Goal: Task Accomplishment & Management: Manage account settings

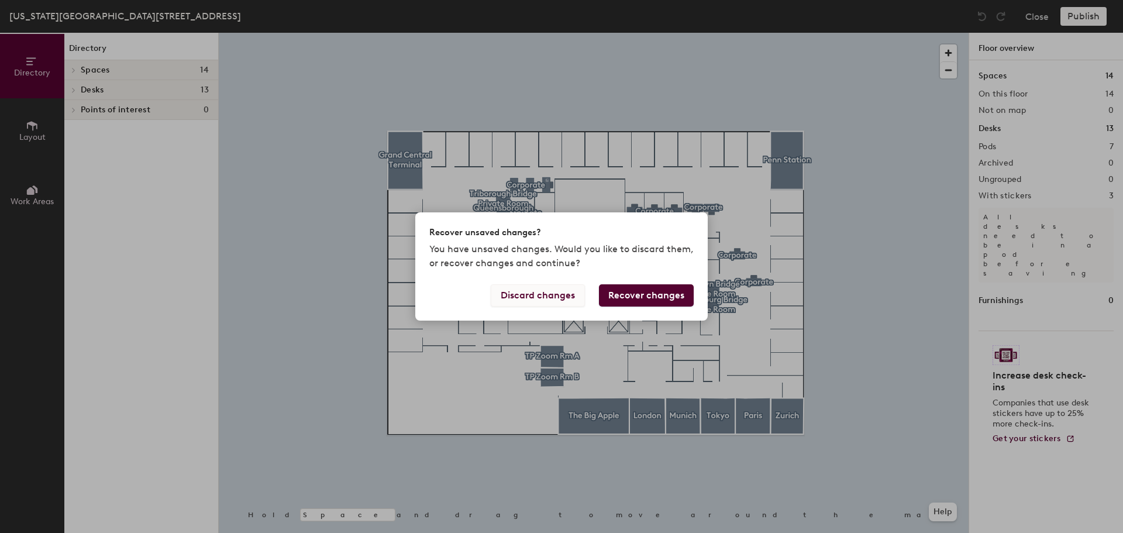
click at [544, 296] on button "Discard changes" at bounding box center [538, 295] width 94 height 22
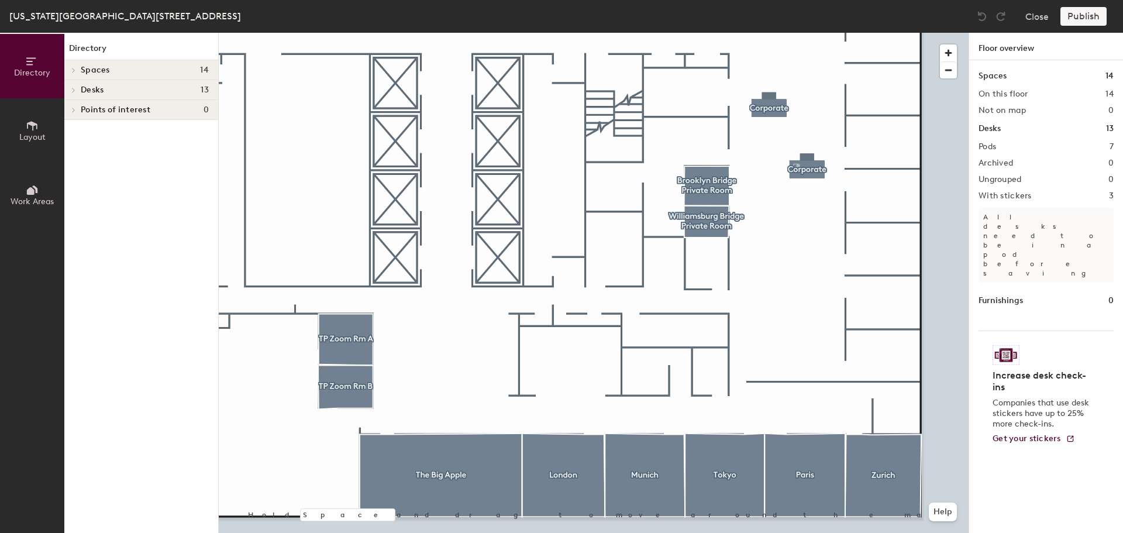
click at [74, 68] on icon at bounding box center [73, 70] width 5 height 6
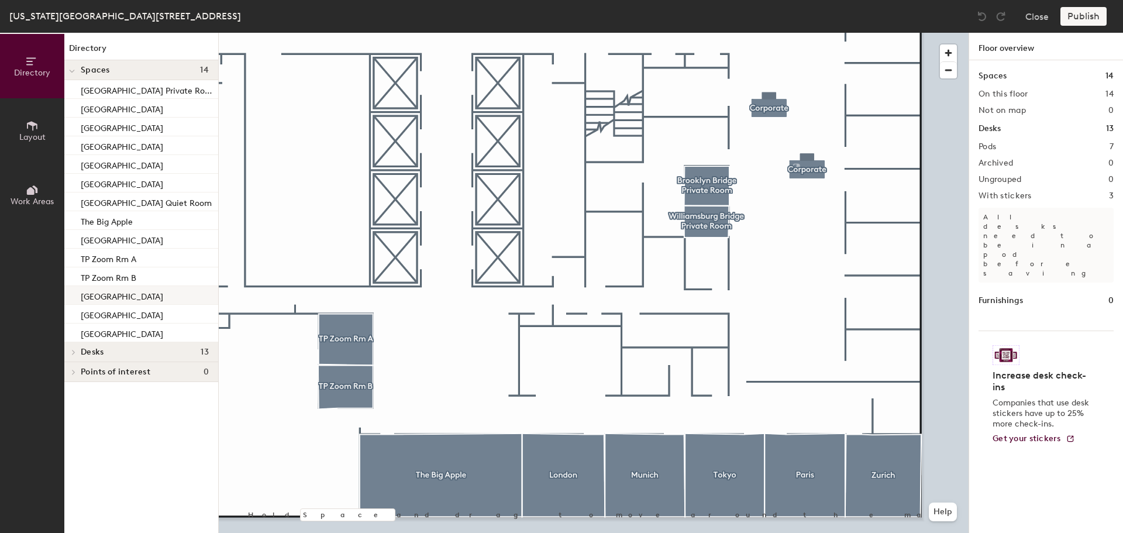
click at [707, 33] on div at bounding box center [594, 33] width 750 height 0
click at [39, 137] on span "Layout" at bounding box center [32, 137] width 26 height 10
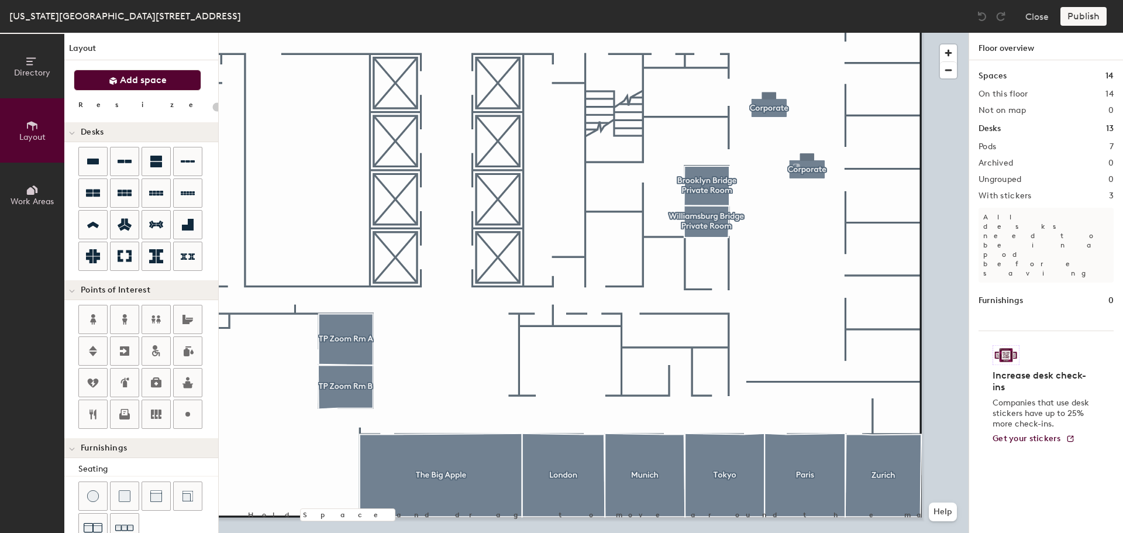
click at [154, 80] on span "Add space" at bounding box center [143, 80] width 47 height 12
click at [155, 79] on span "Add space" at bounding box center [143, 80] width 47 height 12
click at [95, 162] on icon at bounding box center [93, 161] width 12 height 6
type input "20"
click at [20, 190] on button "Work Areas" at bounding box center [32, 195] width 64 height 64
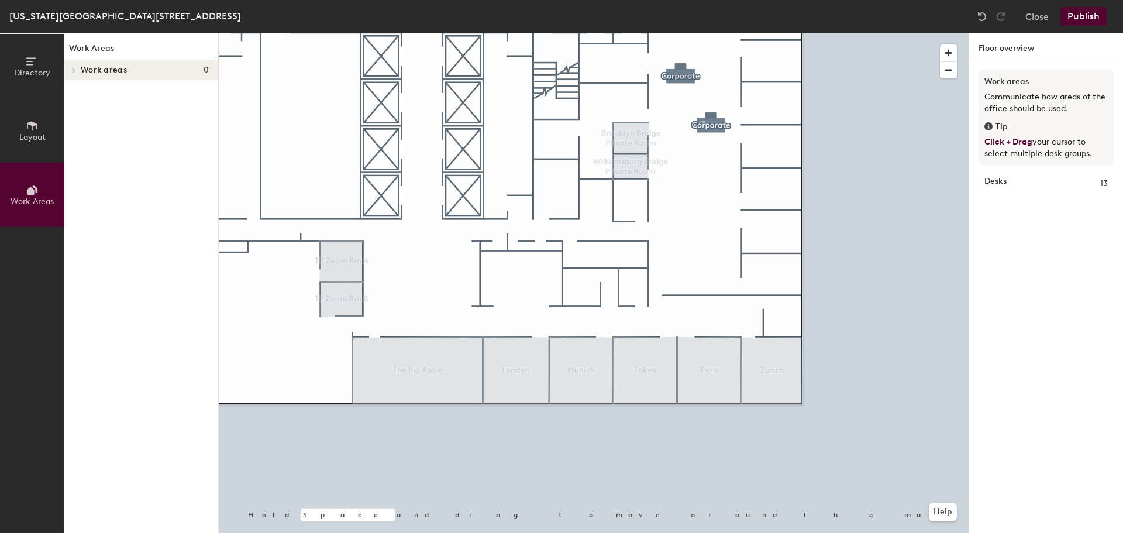
click at [30, 129] on icon at bounding box center [32, 125] width 13 height 13
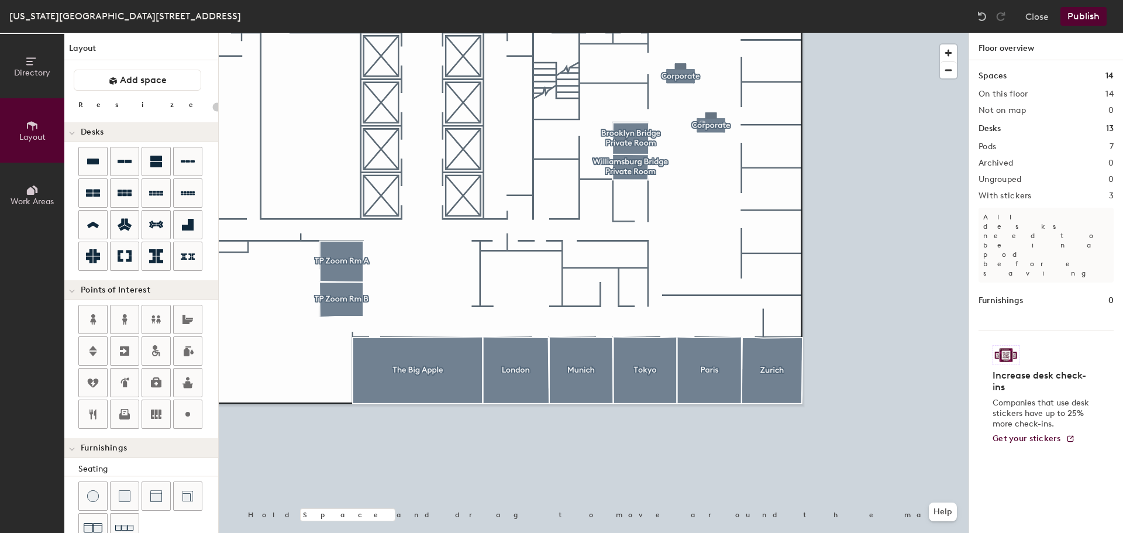
click at [48, 25] on div "New York 300 Madison, Floor 29 Close Publish" at bounding box center [561, 16] width 1123 height 33
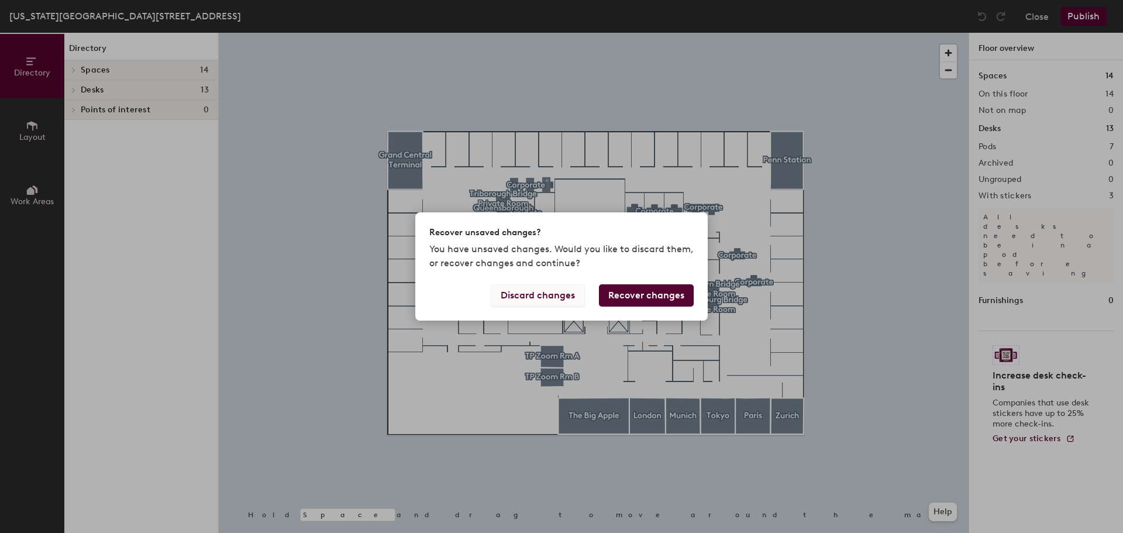
click at [550, 293] on button "Discard changes" at bounding box center [538, 295] width 94 height 22
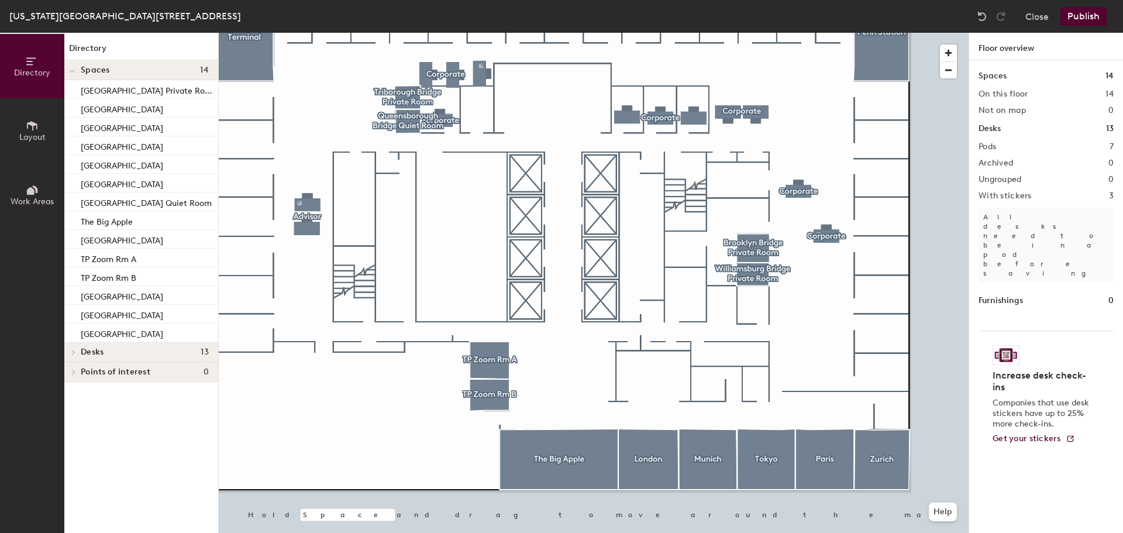
click at [1000, 75] on h1 "Spaces" at bounding box center [992, 76] width 28 height 13
click at [29, 137] on span "Layout" at bounding box center [32, 137] width 26 height 10
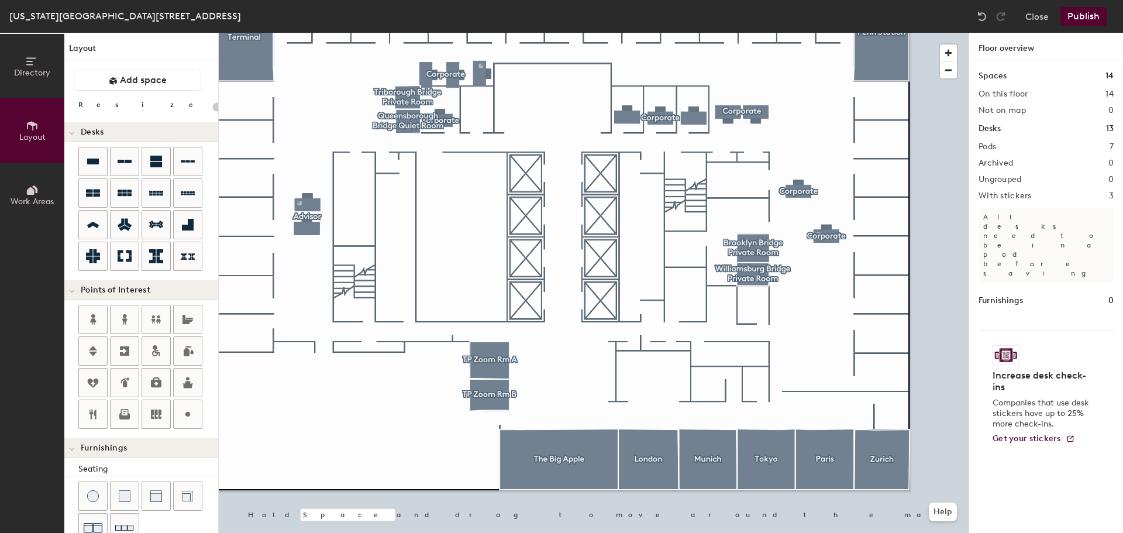
click at [25, 198] on span "Work Areas" at bounding box center [32, 201] width 43 height 10
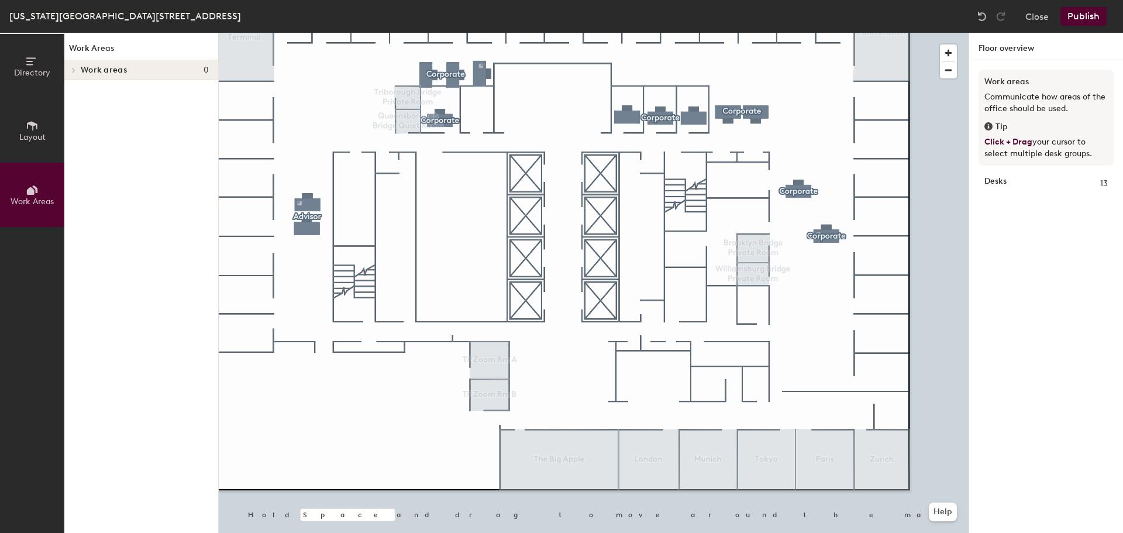
click at [29, 130] on icon at bounding box center [32, 125] width 13 height 13
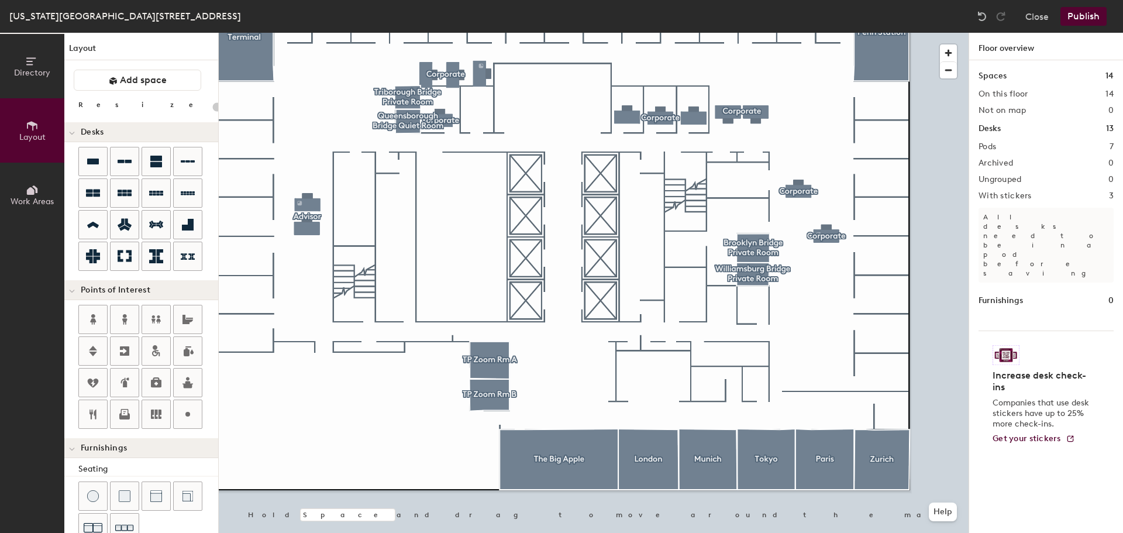
click at [35, 81] on button "Directory" at bounding box center [32, 66] width 64 height 64
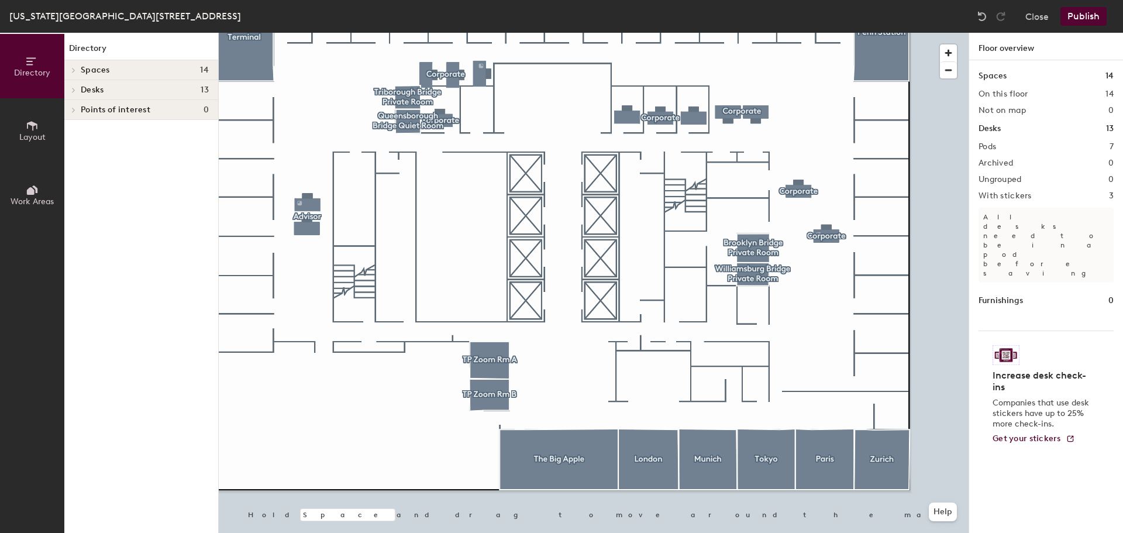
click at [33, 131] on icon at bounding box center [32, 125] width 13 height 13
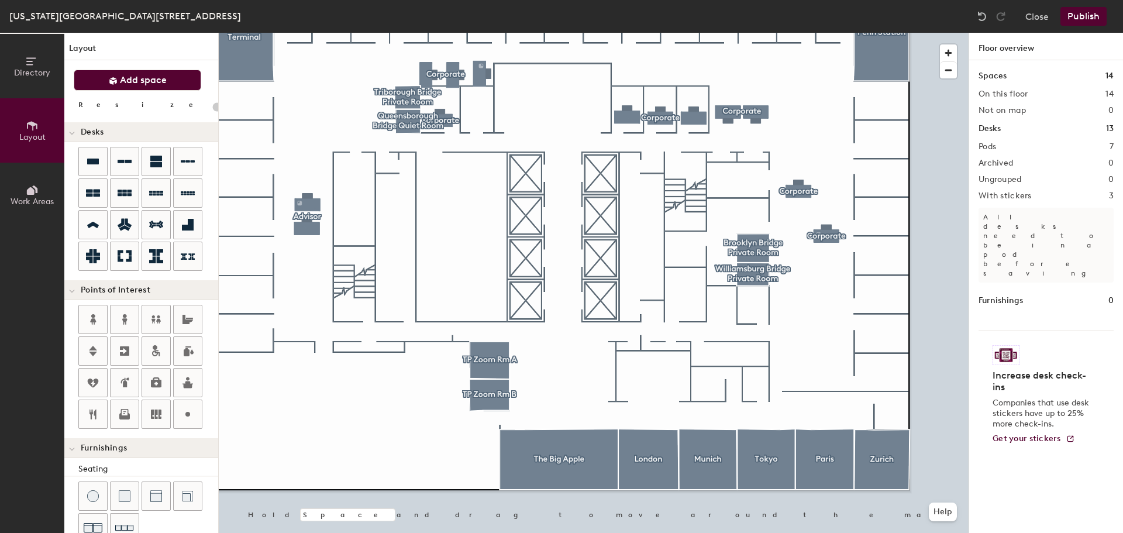
click at [140, 78] on span "Add space" at bounding box center [143, 80] width 47 height 12
click at [154, 75] on span "Add space" at bounding box center [143, 80] width 47 height 12
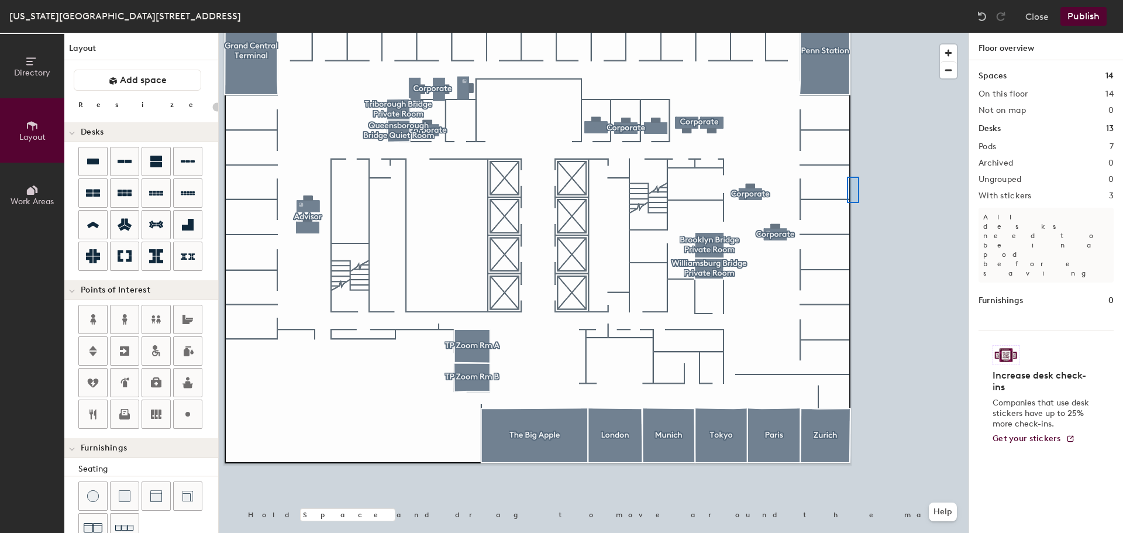
click at [848, 33] on div at bounding box center [594, 33] width 750 height 0
click at [856, 199] on div at bounding box center [853, 190] width 12 height 26
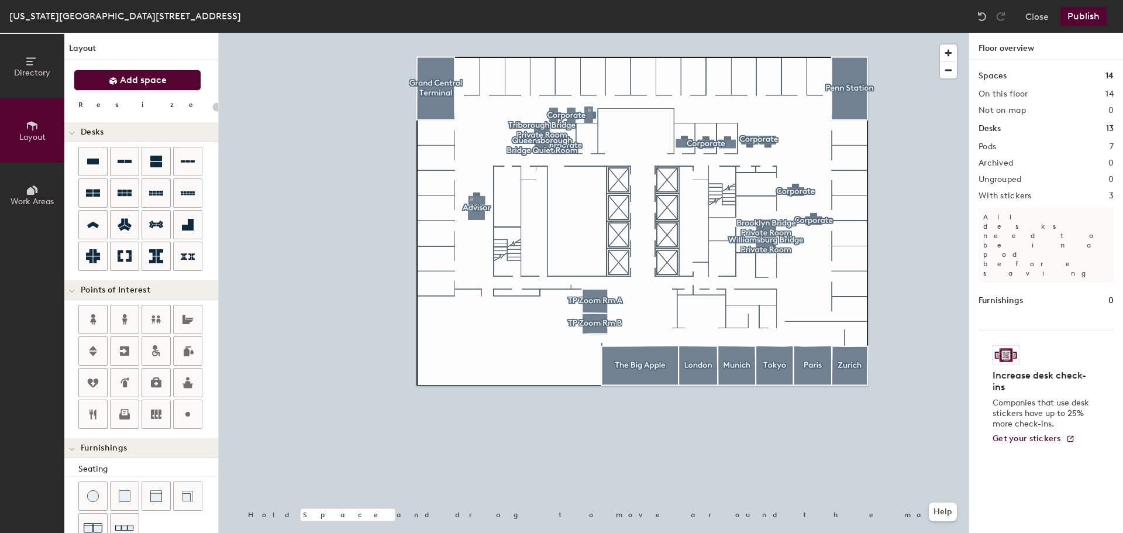
click at [147, 86] on button "Add space" at bounding box center [137, 80] width 127 height 21
click at [141, 83] on span "Add space" at bounding box center [143, 80] width 47 height 12
click at [134, 79] on span "Add space" at bounding box center [143, 80] width 47 height 12
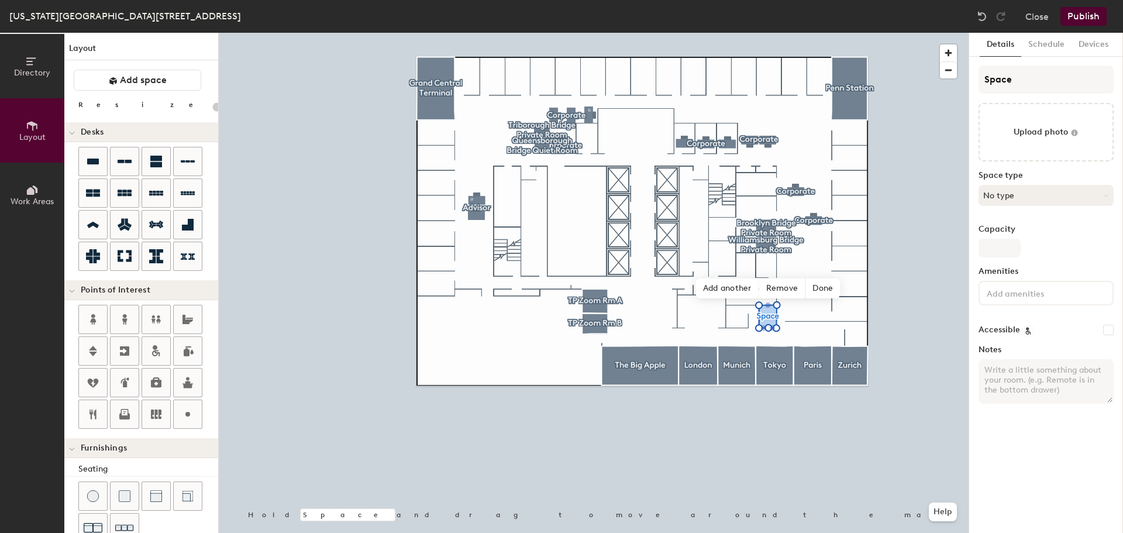
click at [1030, 196] on button "No type" at bounding box center [1045, 195] width 135 height 21
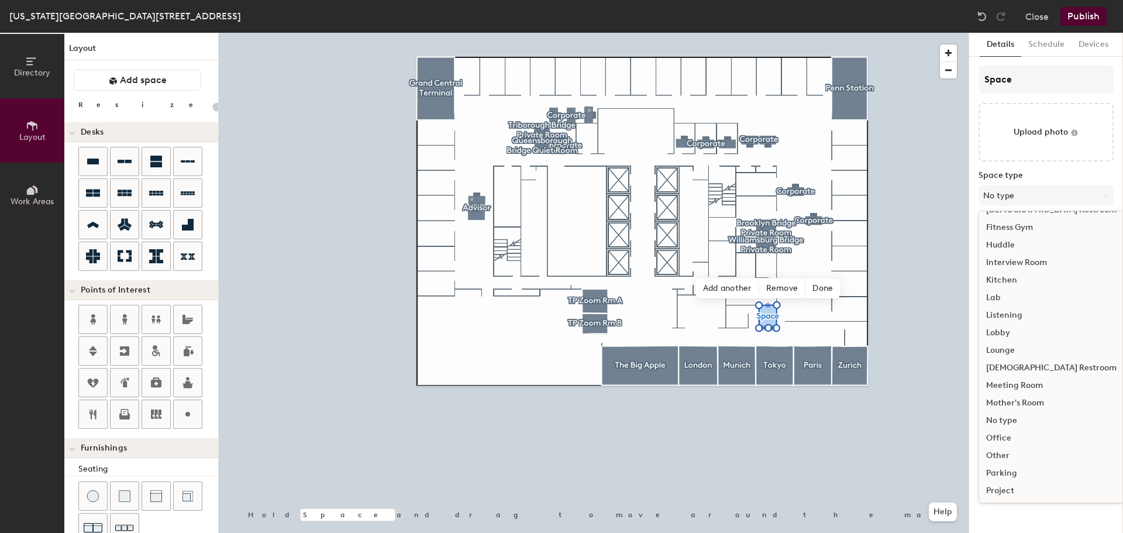
scroll to position [175, 0]
click at [1017, 364] on div "Meeting Room" at bounding box center [1051, 365] width 144 height 18
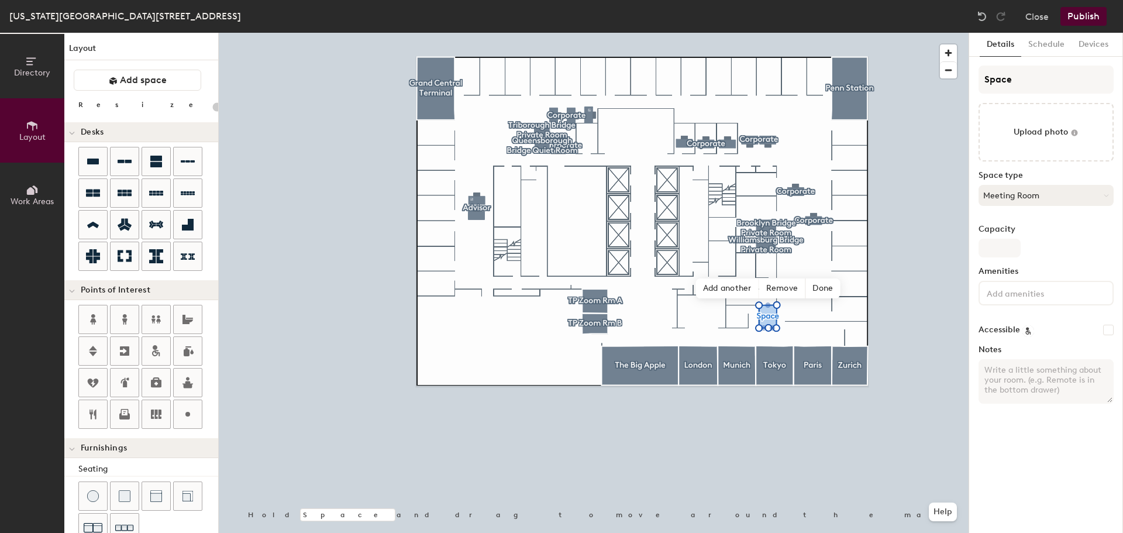
type input "20"
click at [1035, 78] on input "Space" at bounding box center [1045, 79] width 135 height 28
type input "V"
type input "20"
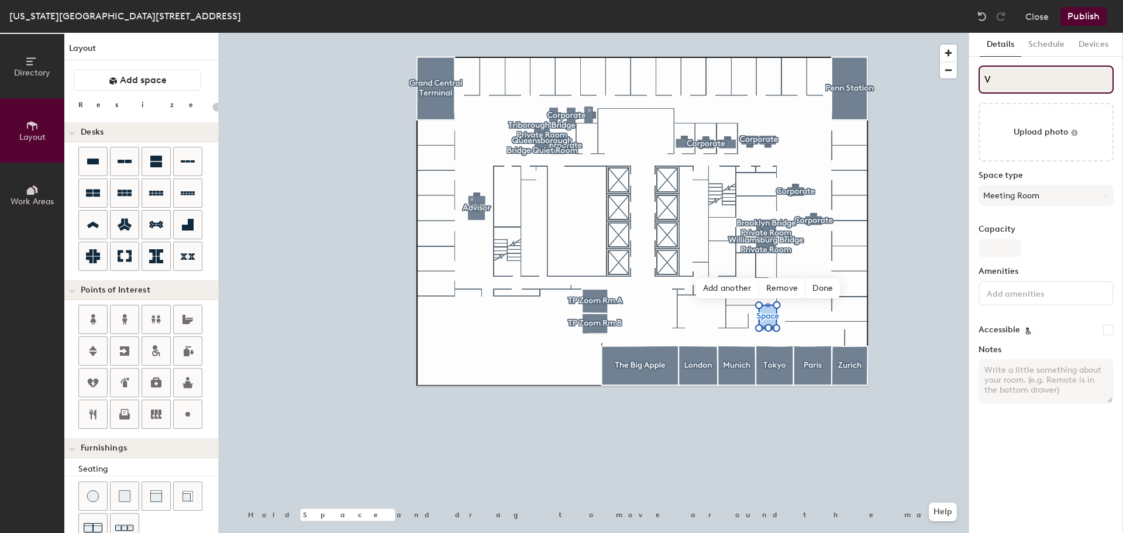
type input "Ve"
type input "20"
type input "Verr"
type input "20"
type input "Verra"
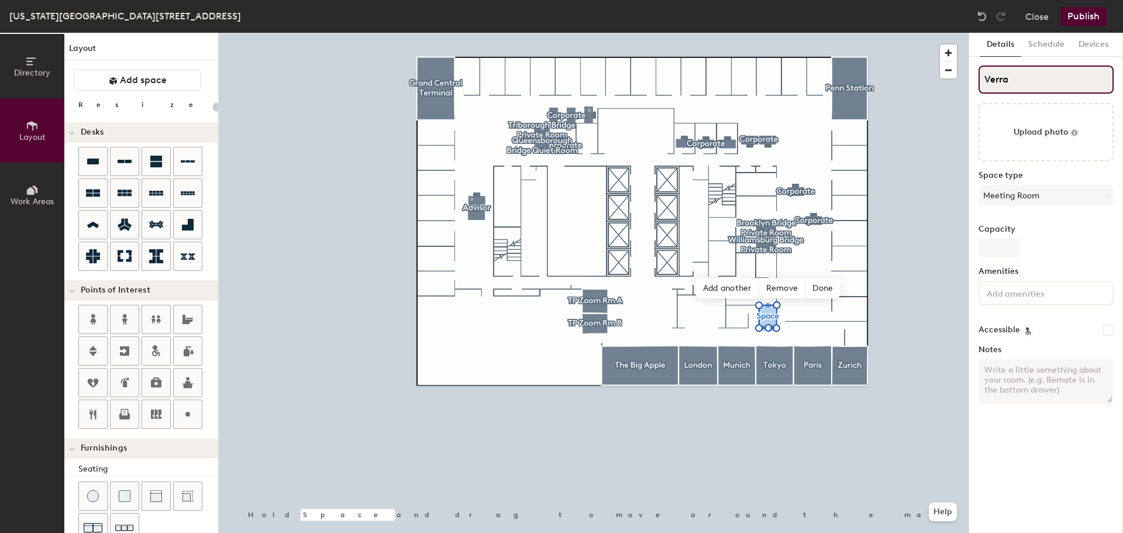
type input "20"
type input "[PERSON_NAME]"
type input "20"
type input "Verranza"
type input "20"
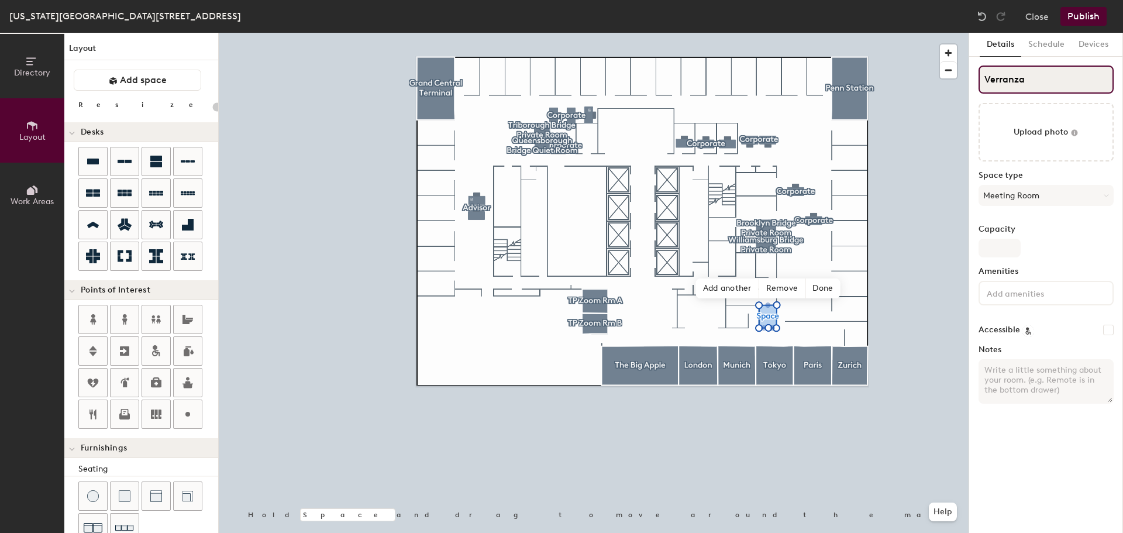
type input "Verranzan"
type input "20"
type input "Verranzano"
type input "20"
type input "Verranzano B"
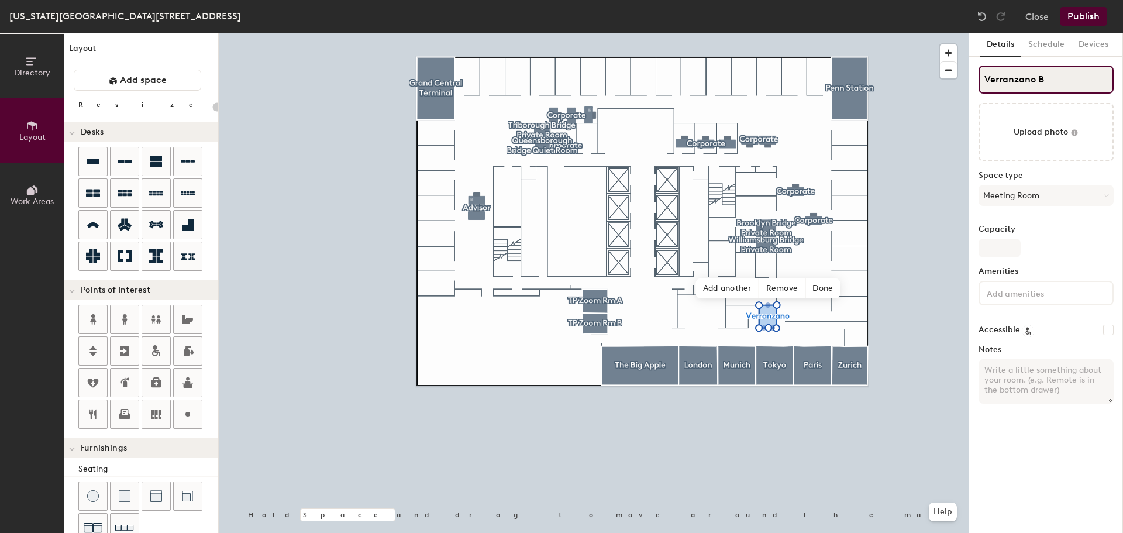
type input "20"
type input "Verranzano Br"
type input "20"
type input "Verranzano Bri"
type input "20"
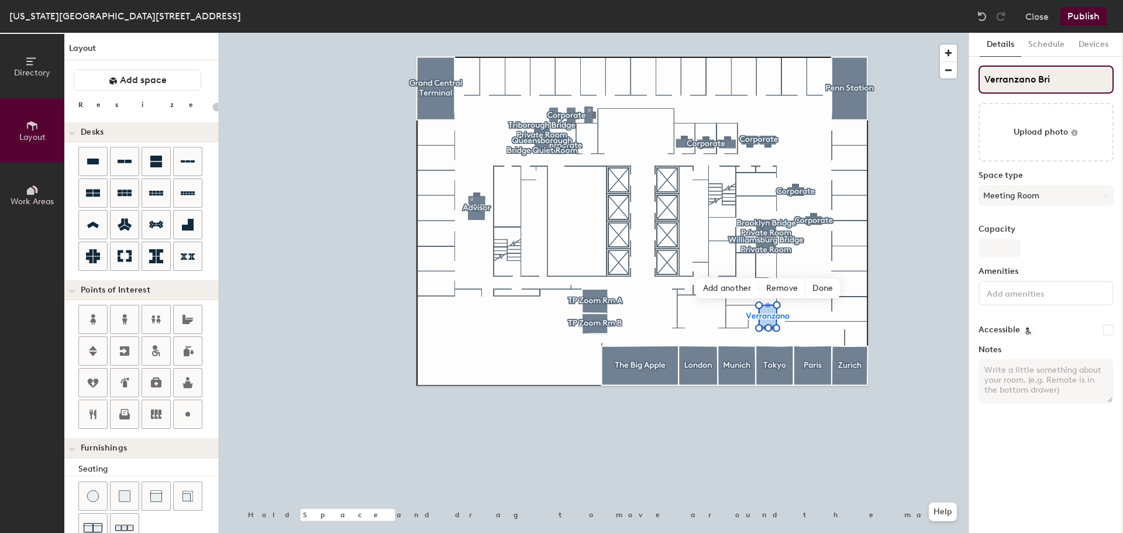
type input "Verranzano Bris"
type input "20"
type input "Verranzano Bri"
type input "20"
type input "Verranzano Brid"
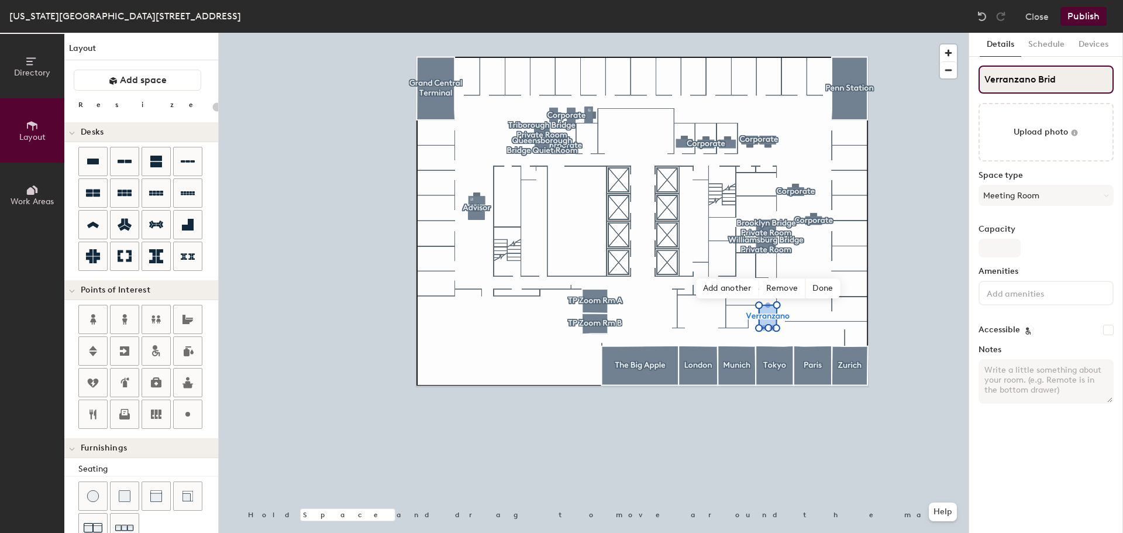
type input "20"
type input "Verranzano Bridg"
type input "20"
type input "[GEOGRAPHIC_DATA]"
type input "20"
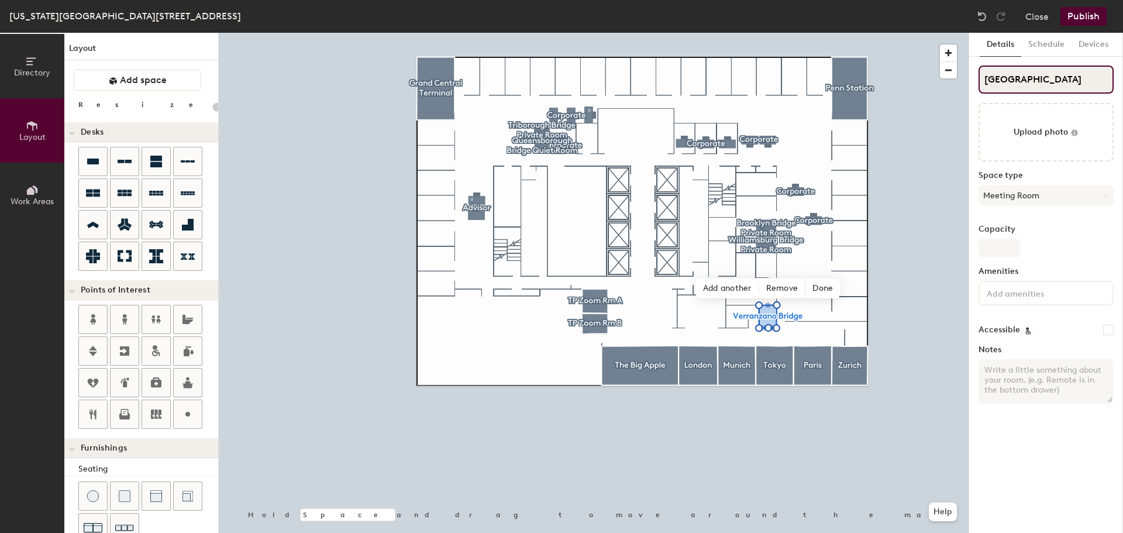
type input "Verrazano Bridge"
type input "20"
type input "Verrazano Bridge"
click at [1012, 244] on input "Capacity" at bounding box center [999, 248] width 42 height 19
type input "1"
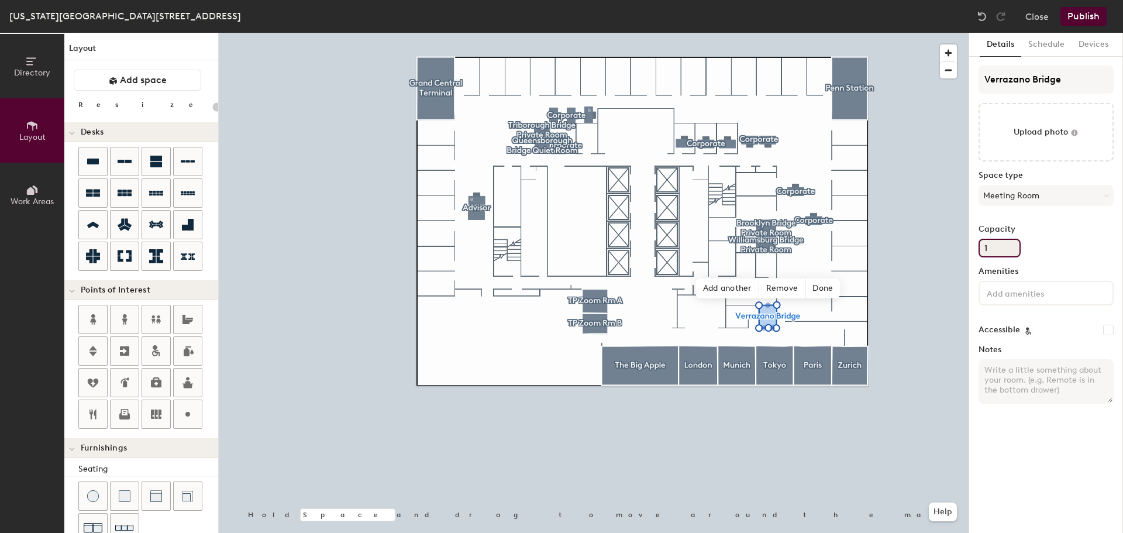
type input "20"
type input "1"
click at [1101, 332] on div "Accessible" at bounding box center [1045, 330] width 135 height 12
click at [1100, 330] on div "Accessible" at bounding box center [1045, 330] width 135 height 12
click at [1108, 329] on input "Accessible" at bounding box center [1108, 329] width 11 height 11
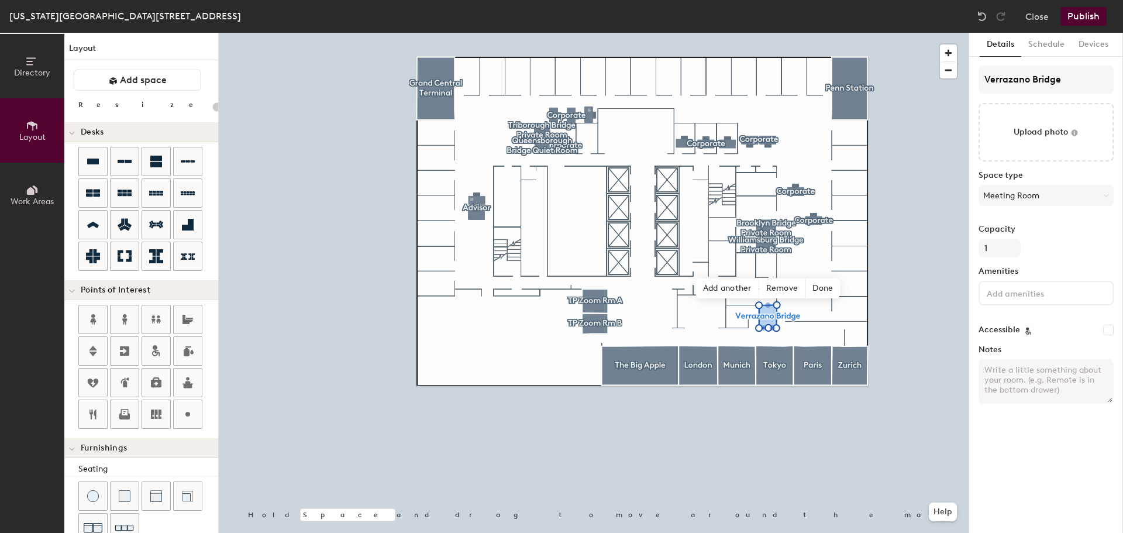
checkbox input "false"
type input "20"
checkbox input "true"
click at [1055, 40] on button "Schedule" at bounding box center [1046, 45] width 50 height 24
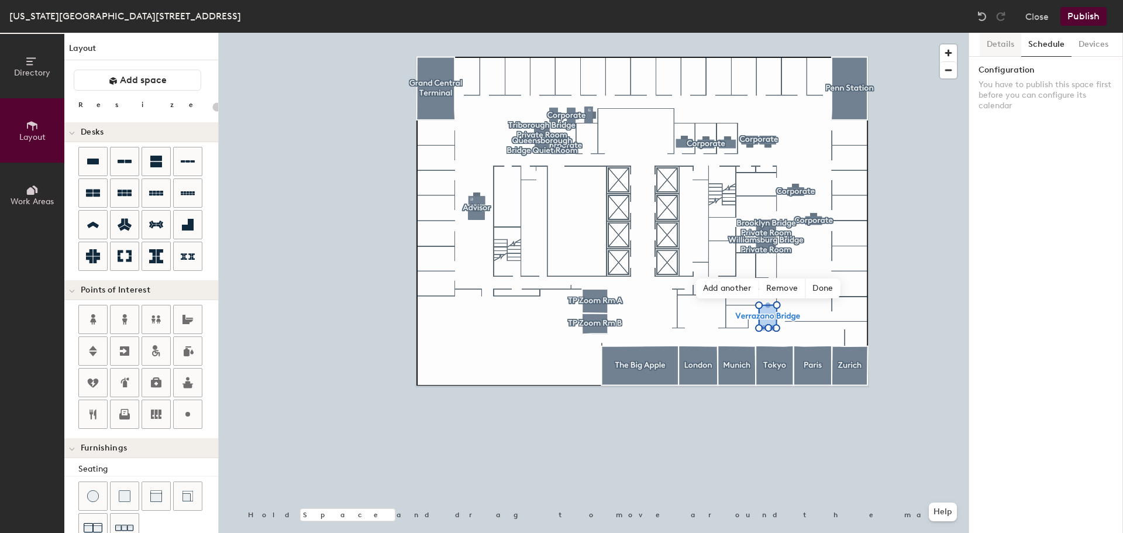
click at [1003, 37] on button "Details" at bounding box center [1000, 45] width 42 height 24
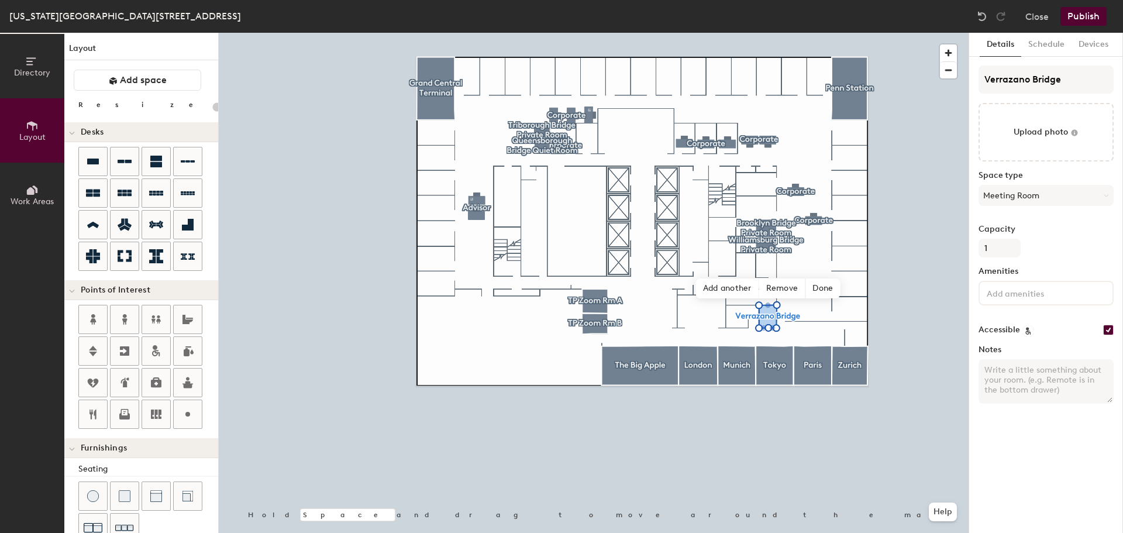
click at [1089, 19] on button "Publish" at bounding box center [1083, 16] width 46 height 19
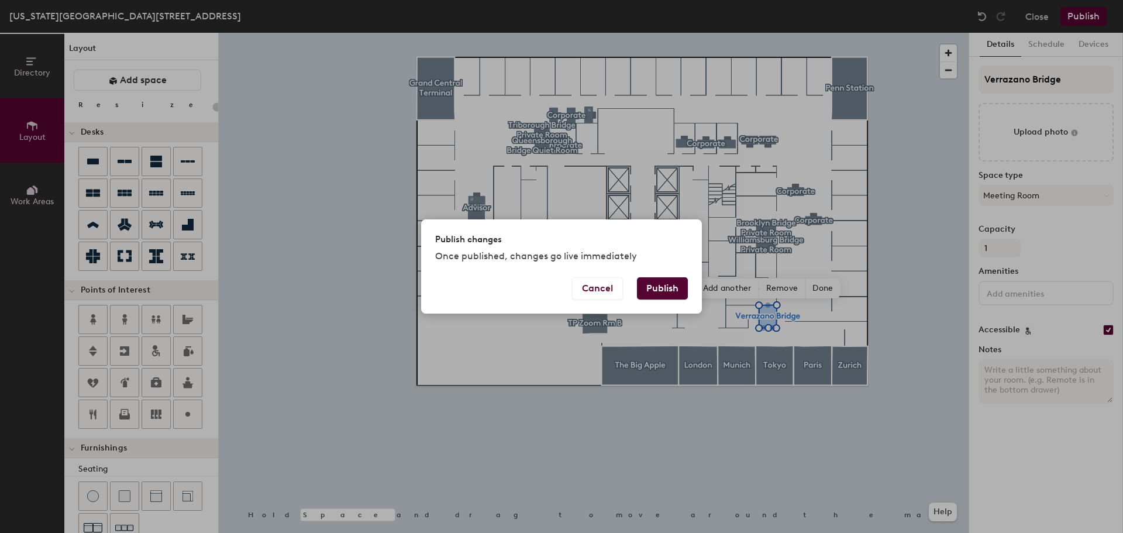
click at [652, 289] on button "Publish" at bounding box center [662, 288] width 51 height 22
type input "20"
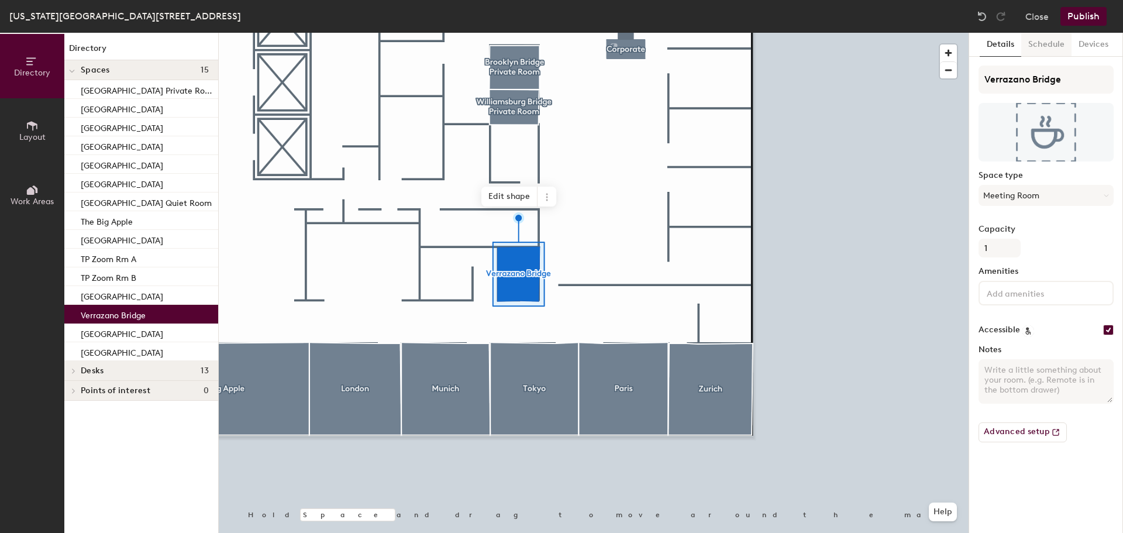
click at [1054, 45] on button "Schedule" at bounding box center [1046, 45] width 50 height 24
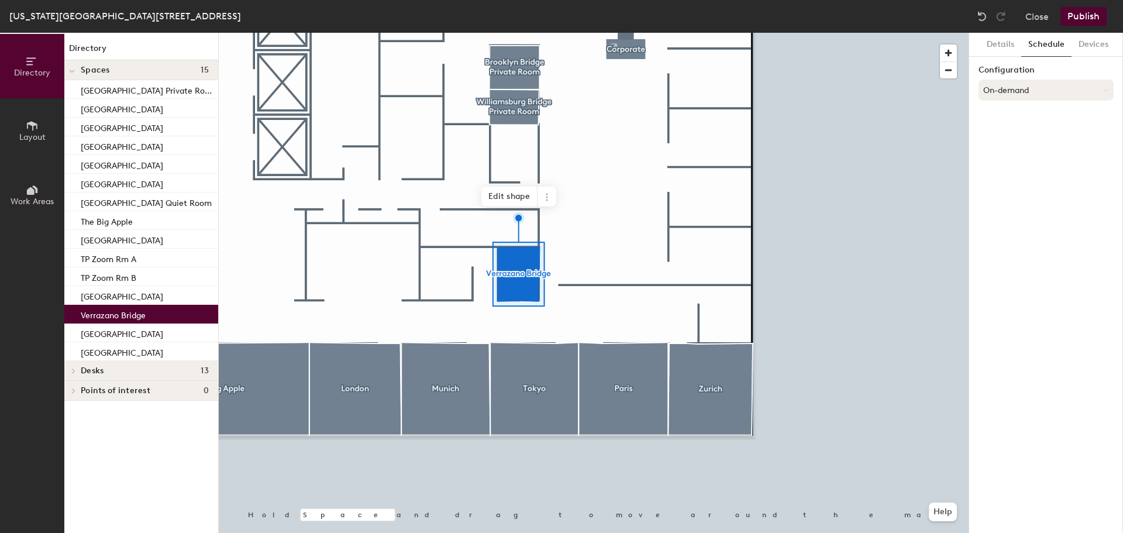
click at [1048, 87] on button "On-demand" at bounding box center [1045, 90] width 135 height 21
click at [1009, 135] on div "Scheduled" at bounding box center [1046, 137] width 134 height 18
click at [1025, 118] on button "Select account" at bounding box center [1045, 115] width 135 height 21
click at [1029, 90] on button "Scheduled" at bounding box center [1045, 90] width 135 height 21
click at [1017, 158] on div "Request-only" at bounding box center [1046, 155] width 134 height 18
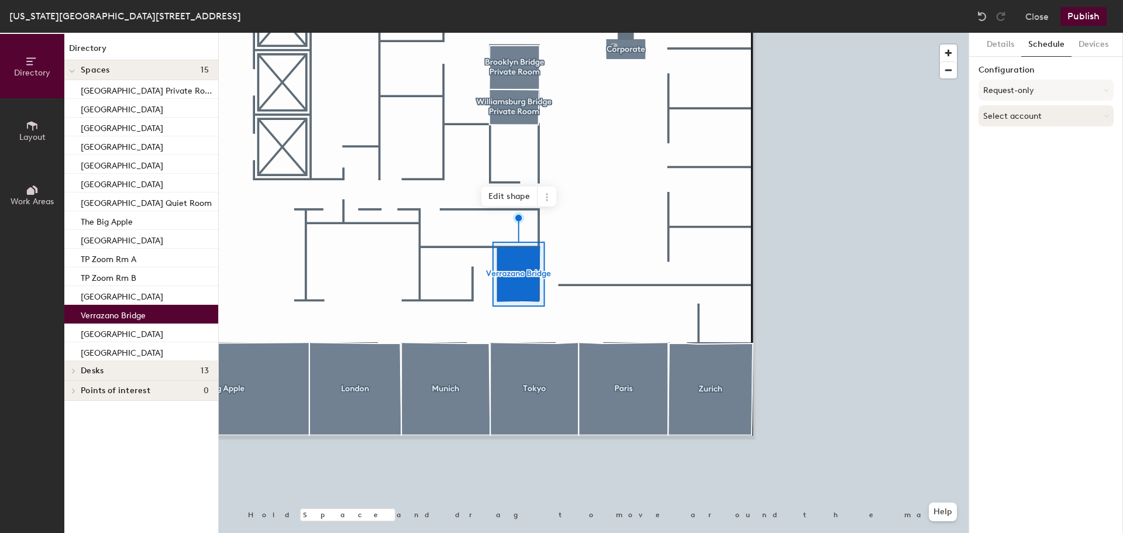
click at [1026, 123] on button "Select account" at bounding box center [1045, 115] width 135 height 21
click at [1037, 82] on button "Request-only" at bounding box center [1045, 90] width 135 height 21
click at [1013, 115] on div "On-demand" at bounding box center [1046, 120] width 134 height 18
click at [1016, 87] on button "On-demand" at bounding box center [1045, 90] width 135 height 21
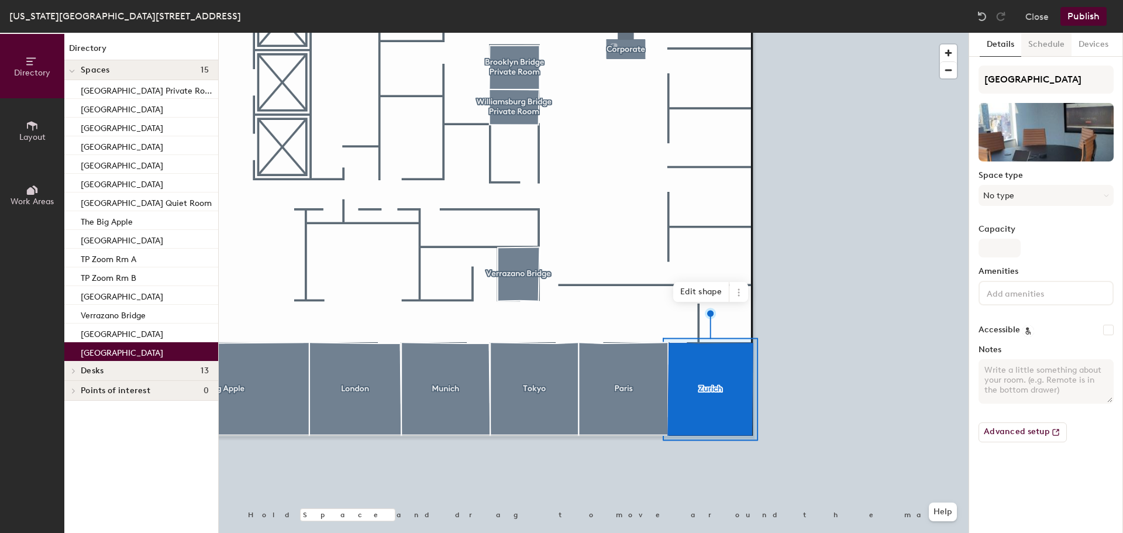
click at [1056, 41] on button "Schedule" at bounding box center [1046, 45] width 50 height 24
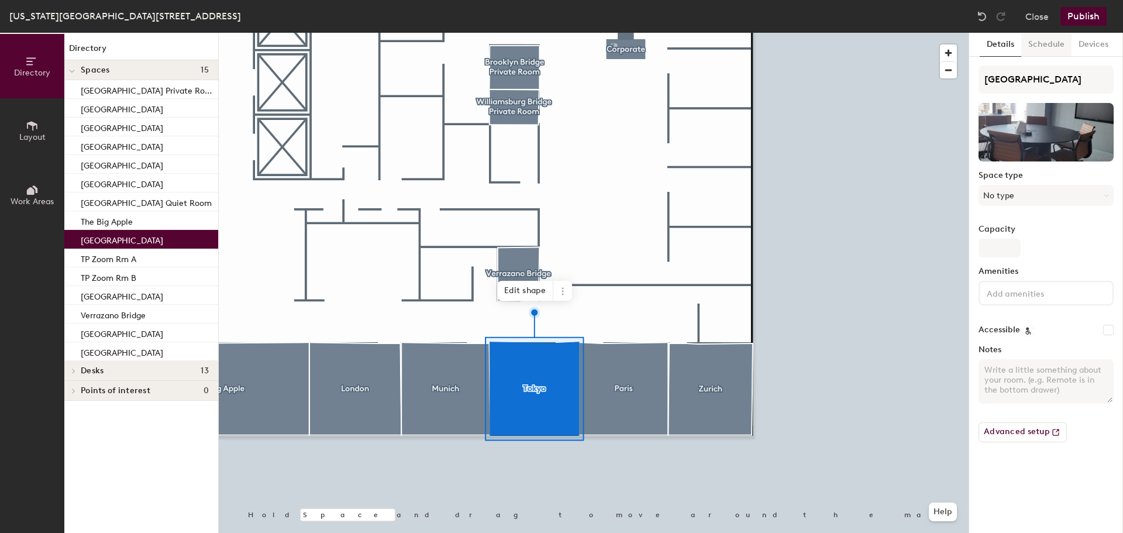
click at [1042, 37] on button "Schedule" at bounding box center [1046, 45] width 50 height 24
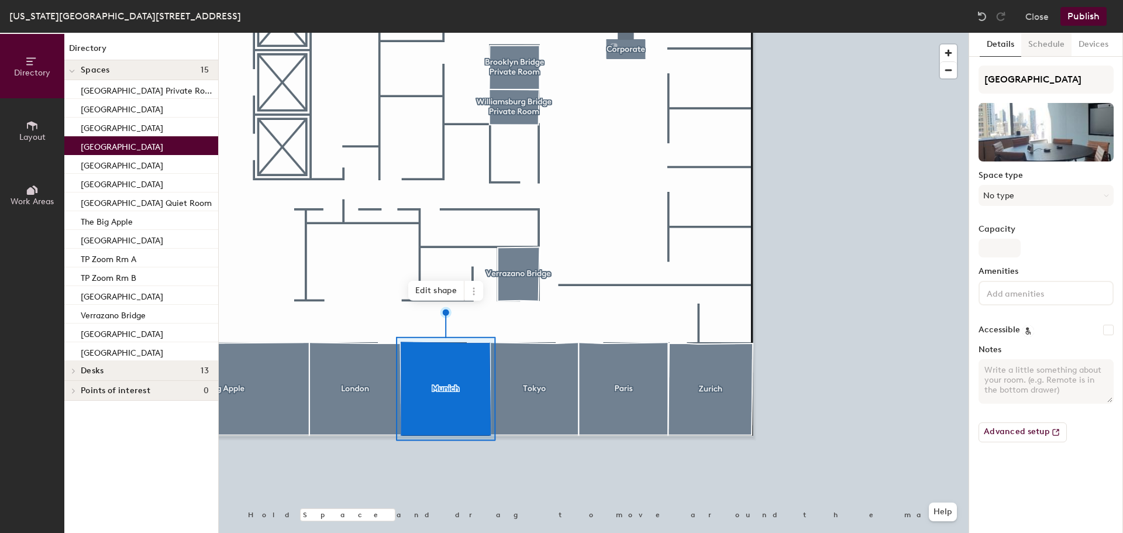
click at [1048, 43] on button "Schedule" at bounding box center [1046, 45] width 50 height 24
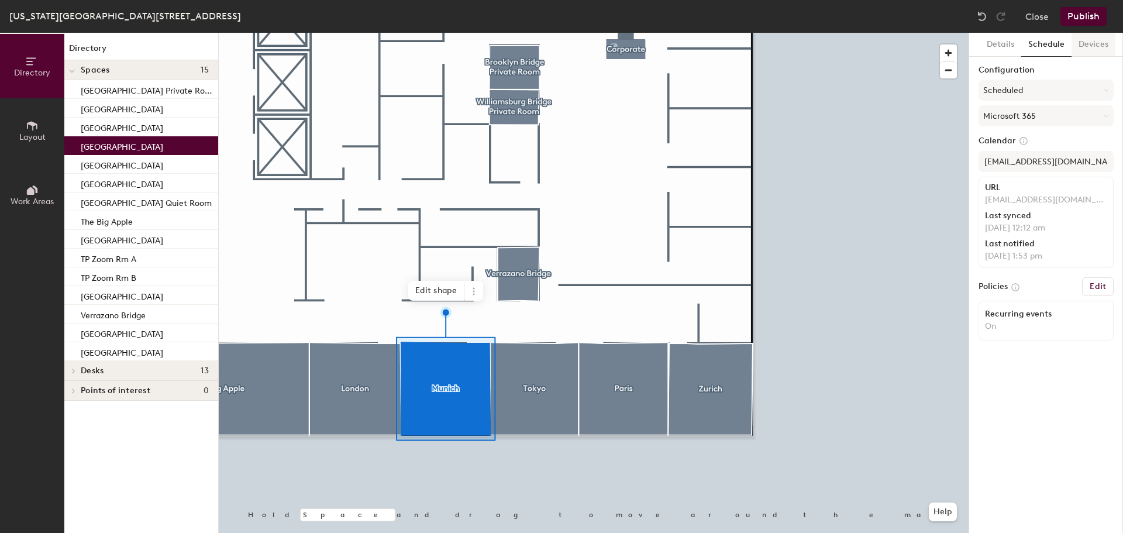
click at [1089, 47] on button "Devices" at bounding box center [1093, 45] width 44 height 24
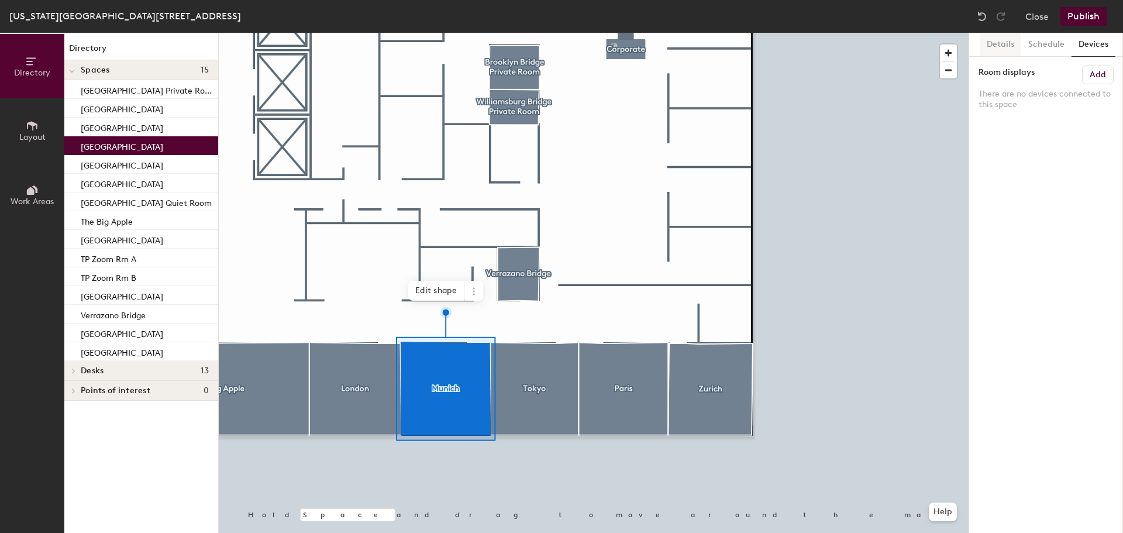
click at [999, 40] on button "Details" at bounding box center [1000, 45] width 42 height 24
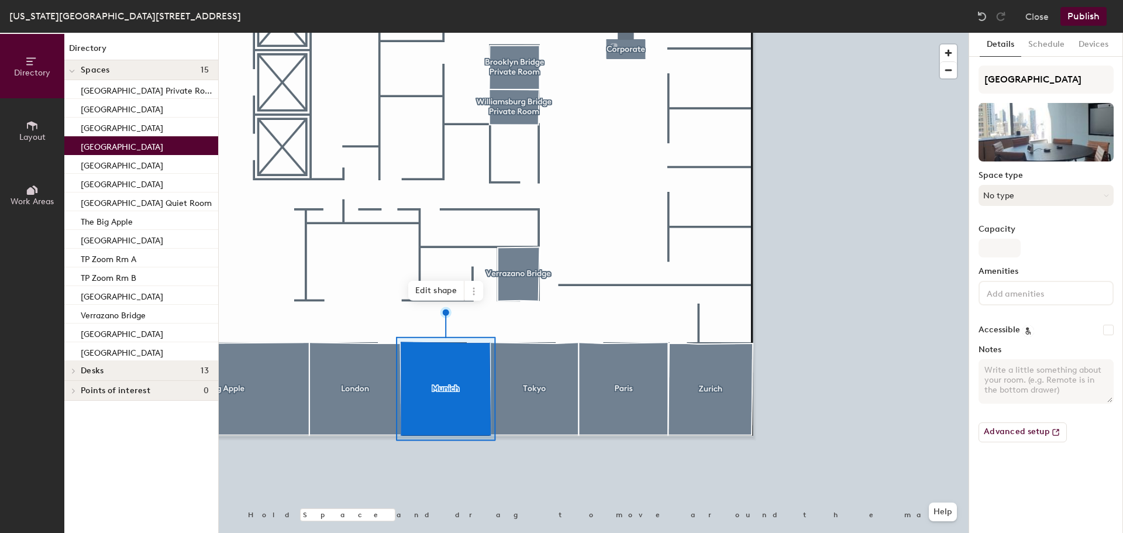
click at [1031, 193] on button "No type" at bounding box center [1045, 195] width 135 height 21
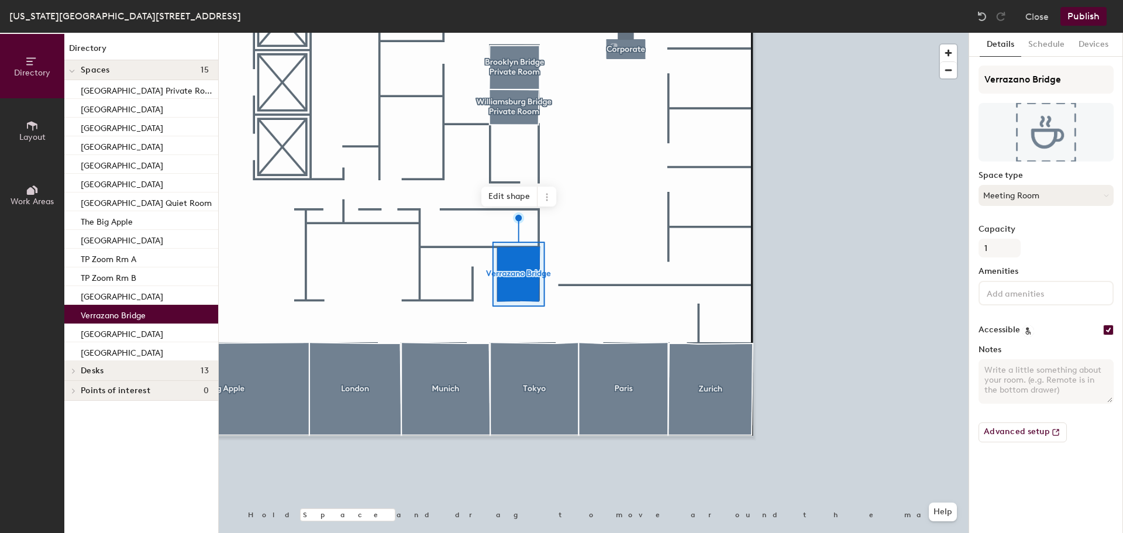
click at [1039, 195] on button "Meeting Room" at bounding box center [1045, 195] width 135 height 21
click at [1052, 45] on button "Schedule" at bounding box center [1046, 45] width 50 height 24
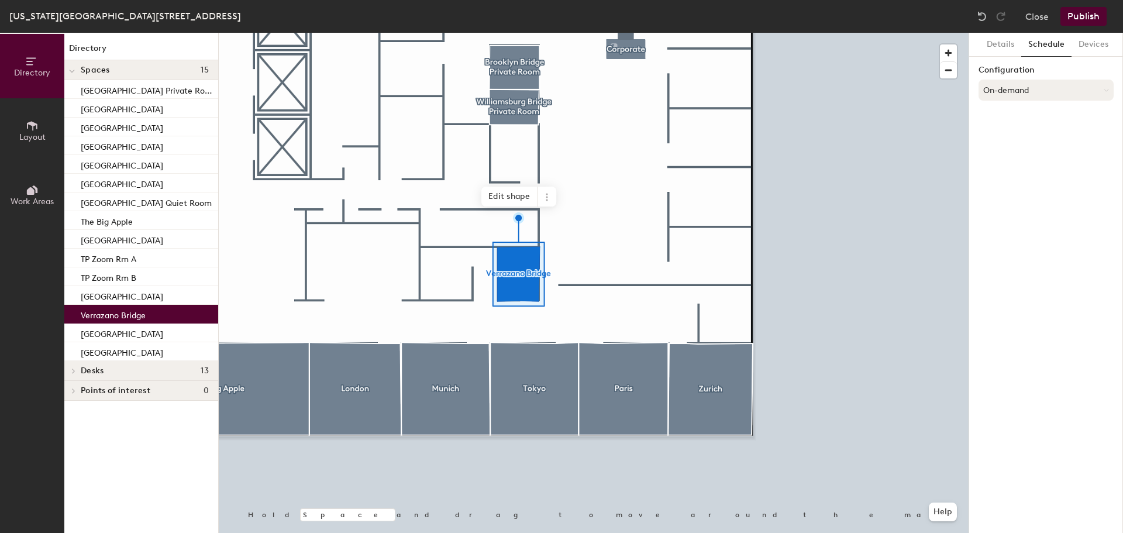
click at [1024, 87] on button "On-demand" at bounding box center [1045, 90] width 135 height 21
click at [1015, 139] on div "Scheduled" at bounding box center [1046, 137] width 134 height 18
click at [1023, 121] on button "Select account" at bounding box center [1045, 115] width 135 height 21
click at [1013, 162] on div "Microsoft 365" at bounding box center [1046, 163] width 134 height 18
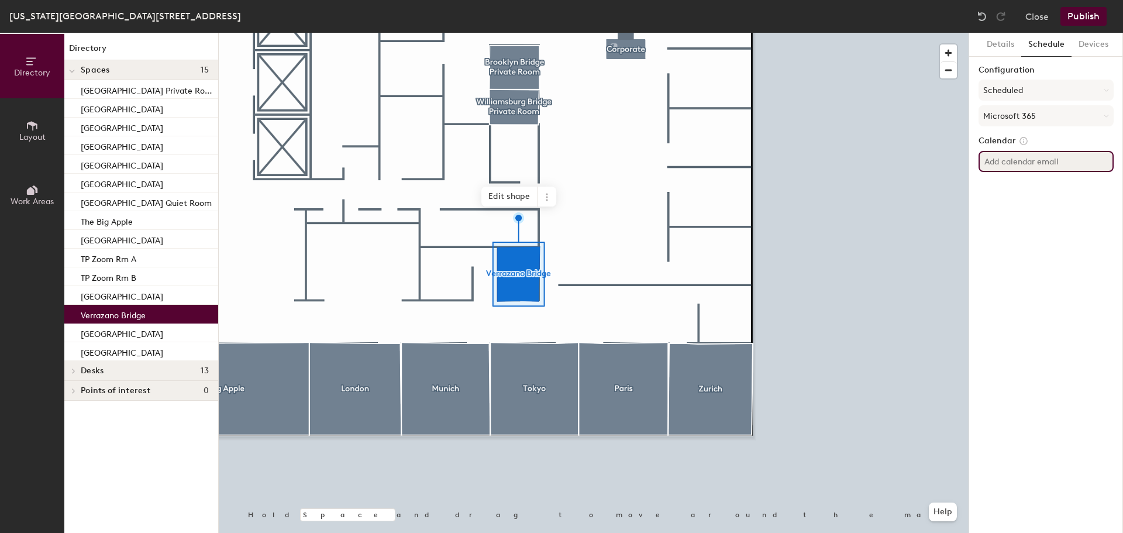
click at [1018, 165] on input at bounding box center [1045, 161] width 135 height 21
click at [1099, 48] on button "Devices" at bounding box center [1093, 45] width 44 height 24
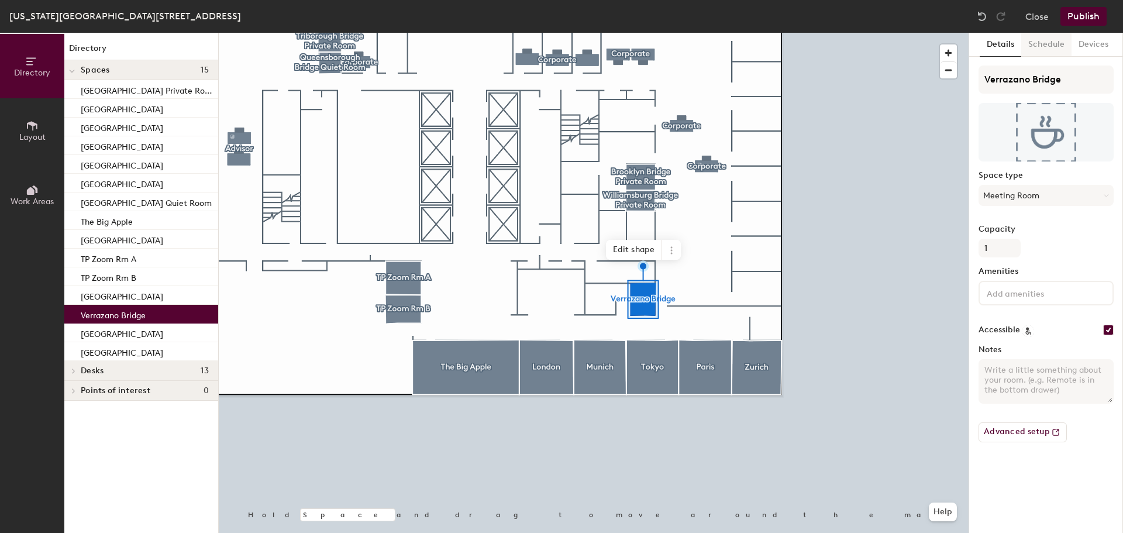
click at [1040, 42] on button "Schedule" at bounding box center [1046, 45] width 50 height 24
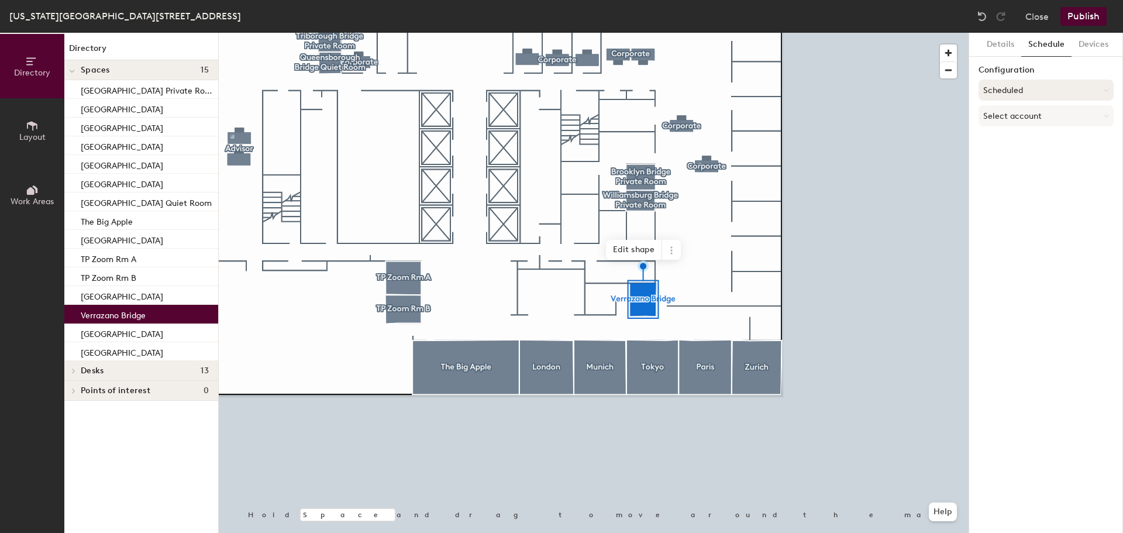
click at [1033, 87] on button "Scheduled" at bounding box center [1045, 90] width 135 height 21
click at [1014, 149] on div "Request-only" at bounding box center [1046, 155] width 134 height 18
click at [1016, 136] on div "Details Schedule Devices Configuration Request-only Select account" at bounding box center [1046, 283] width 154 height 500
click at [1016, 119] on button "Select account" at bounding box center [1045, 115] width 135 height 21
click at [1010, 82] on button "Request-only" at bounding box center [1045, 90] width 135 height 21
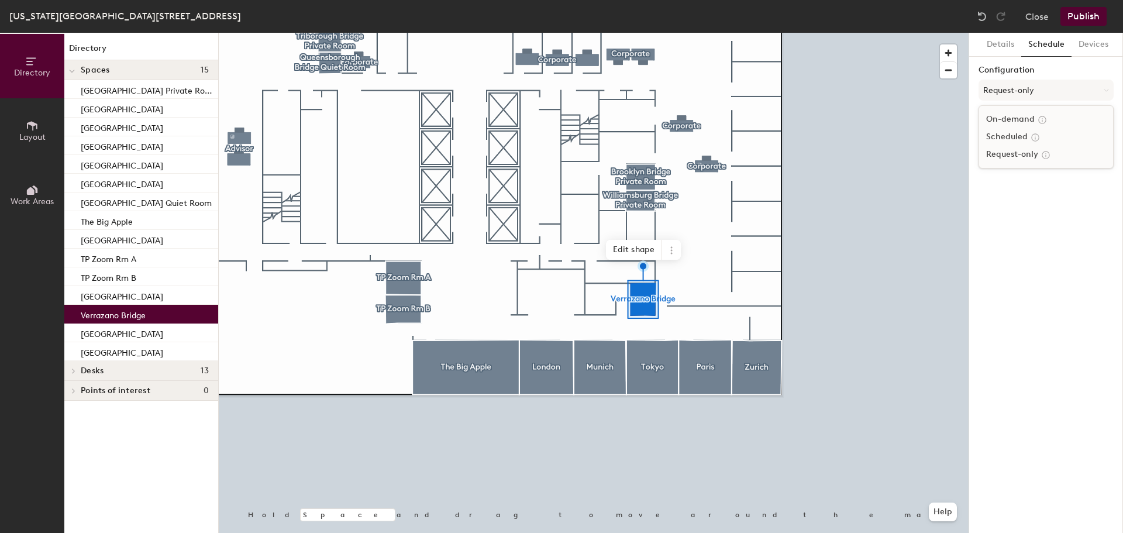
click at [1011, 115] on div "On-demand" at bounding box center [1046, 120] width 134 height 18
click at [1088, 15] on button "Publish" at bounding box center [1083, 16] width 46 height 19
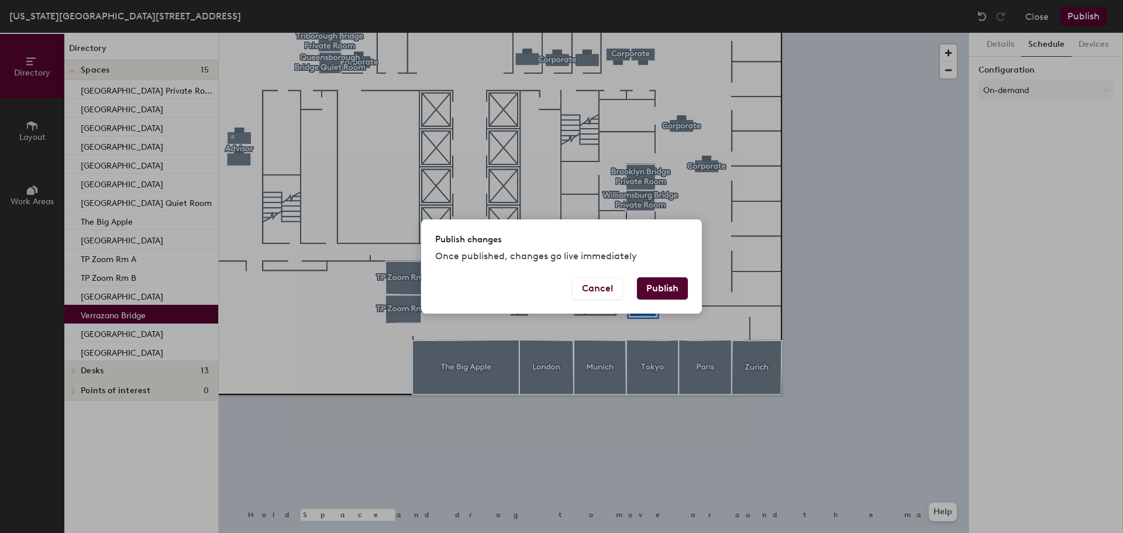
click at [671, 293] on button "Publish" at bounding box center [662, 288] width 51 height 22
